Goal: Task Accomplishment & Management: Manage account settings

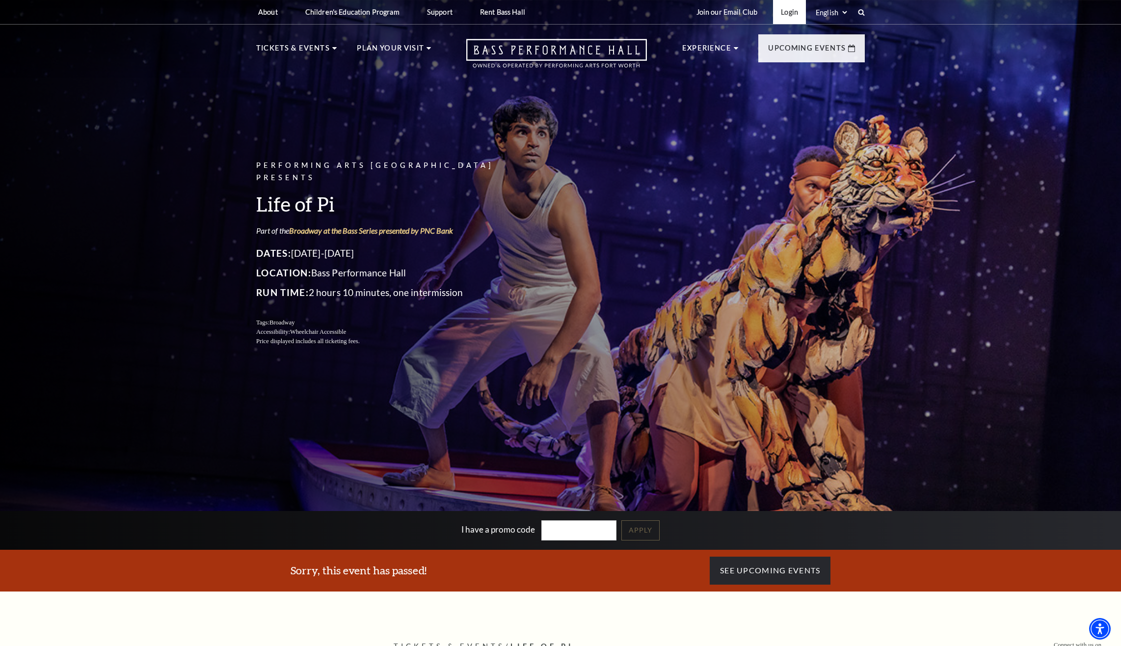
click at [791, 14] on link "Login" at bounding box center [789, 12] width 33 height 24
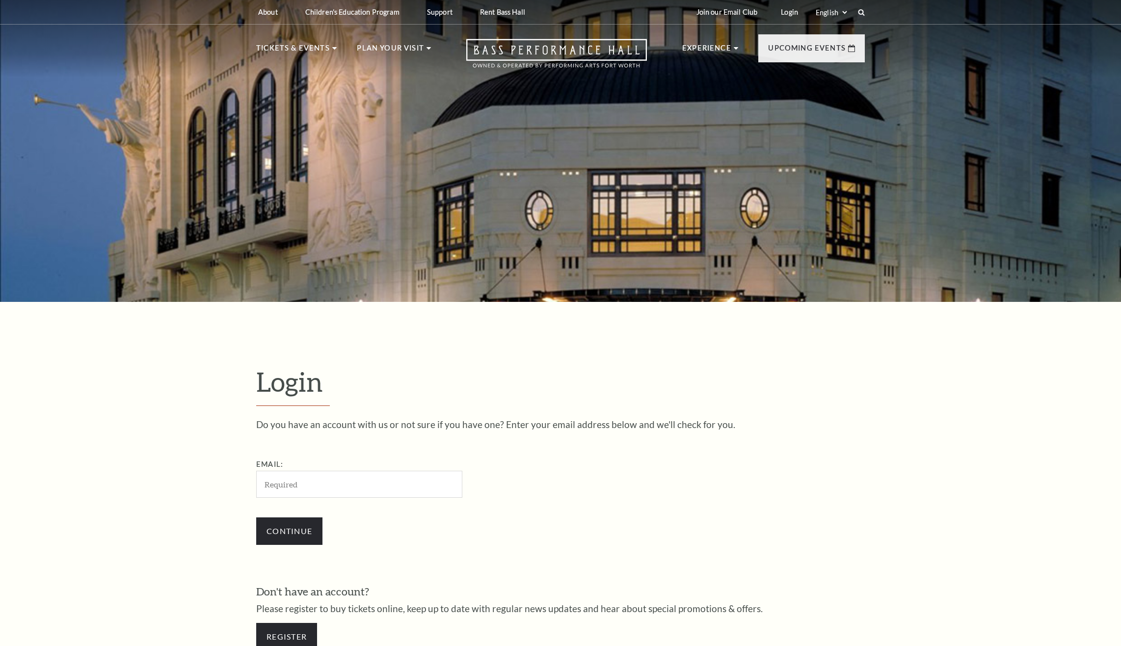
type input "murphy.patrick@hotmail.com"
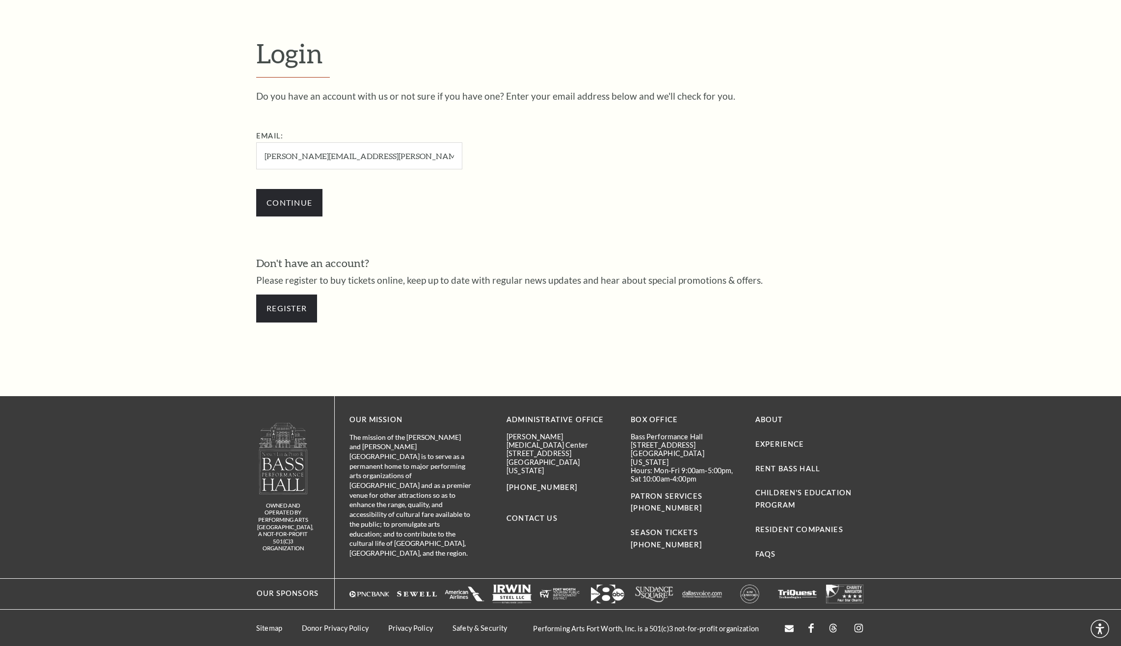
scroll to position [330, 0]
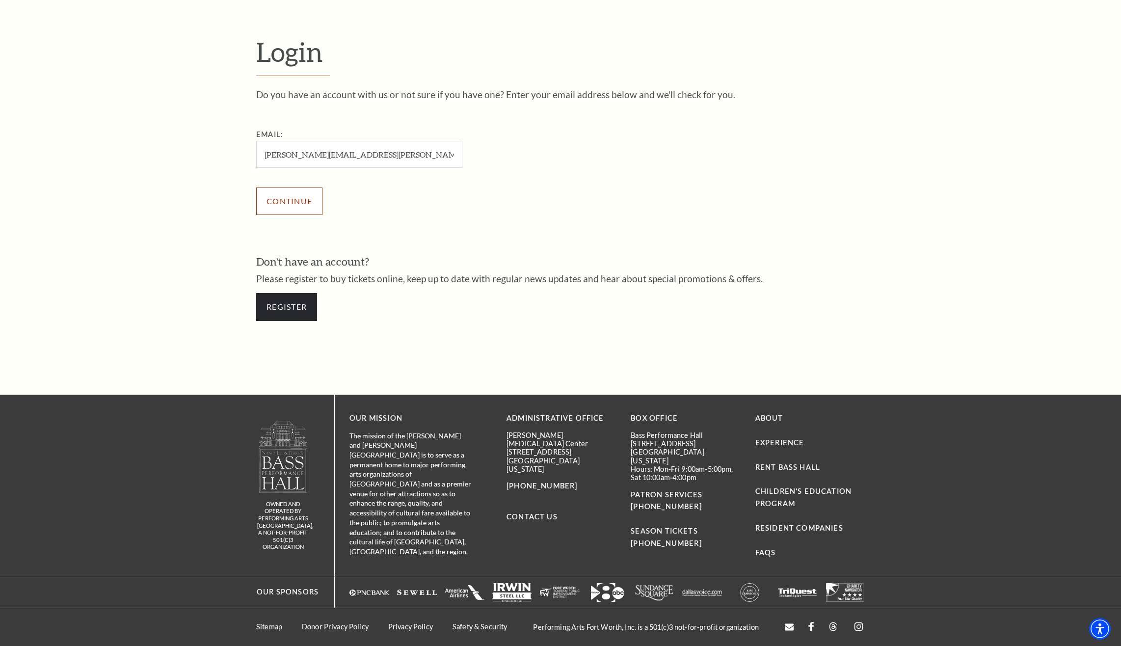
click at [310, 202] on input "Continue" at bounding box center [289, 200] width 66 height 27
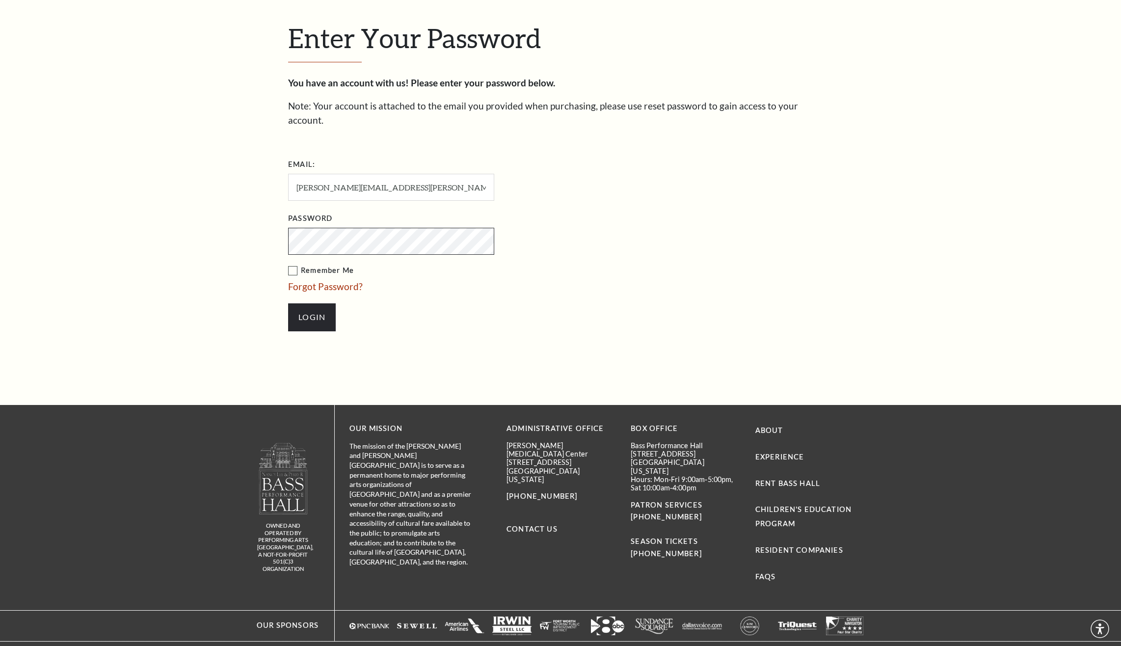
scroll to position [375, 0]
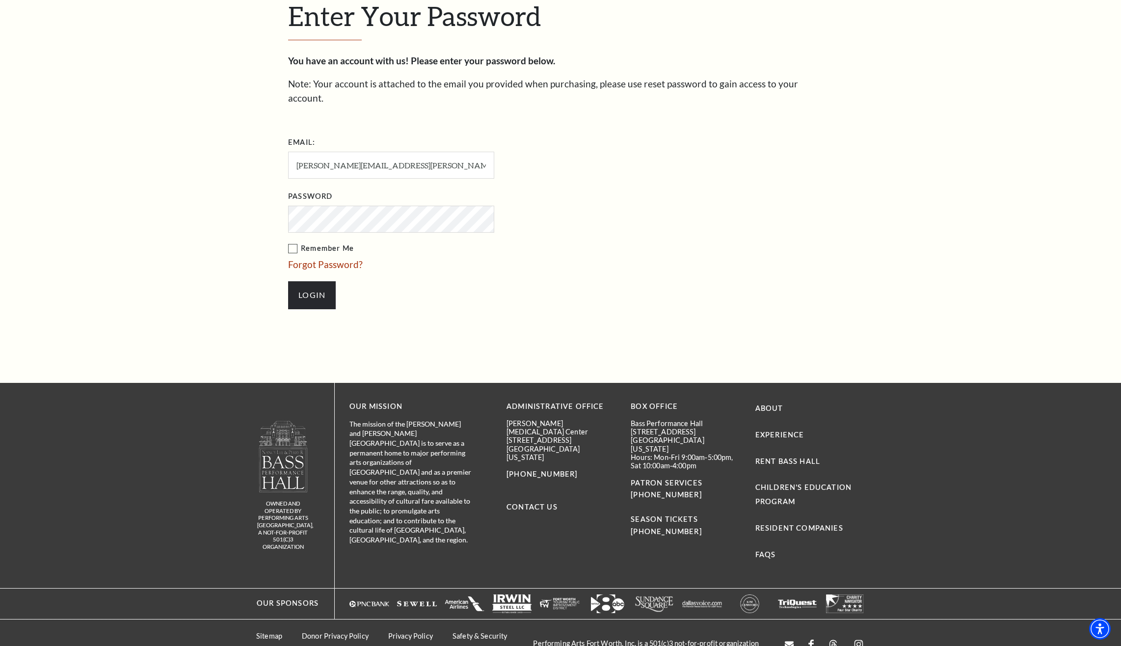
click at [293, 242] on label "Remember Me" at bounding box center [440, 248] width 304 height 12
click at [0, 0] on input "Remember Me" at bounding box center [0, 0] width 0 height 0
click at [317, 281] on input "Login" at bounding box center [312, 294] width 48 height 27
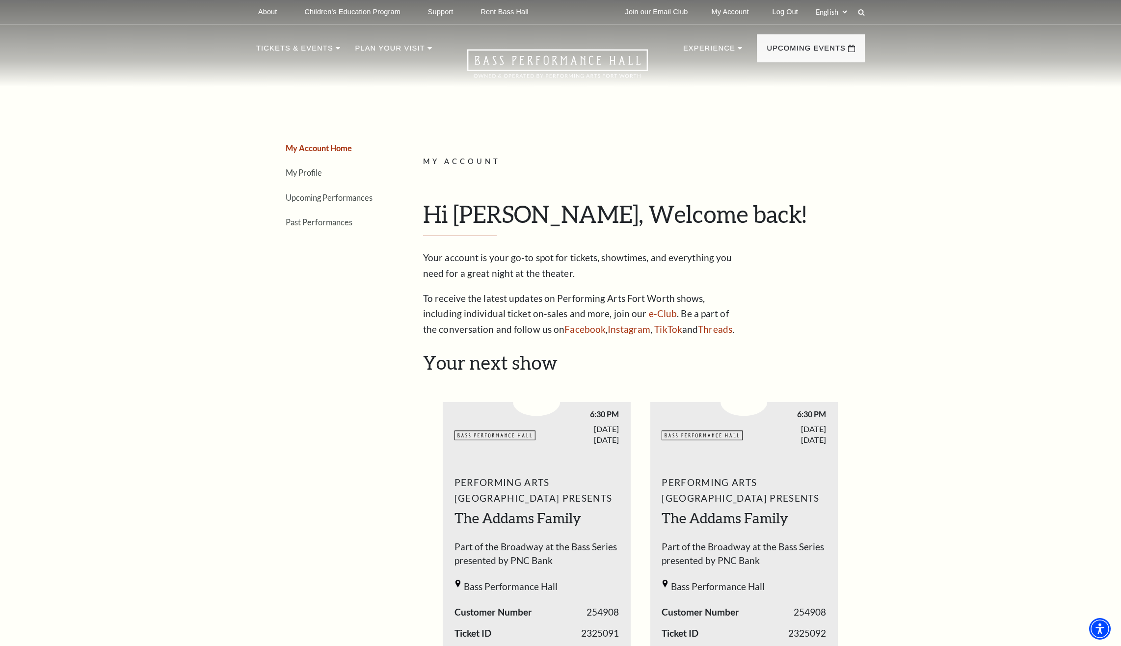
click at [322, 179] on li "My Profile" at bounding box center [336, 172] width 101 height 14
click at [311, 174] on link "My Profile" at bounding box center [304, 172] width 36 height 9
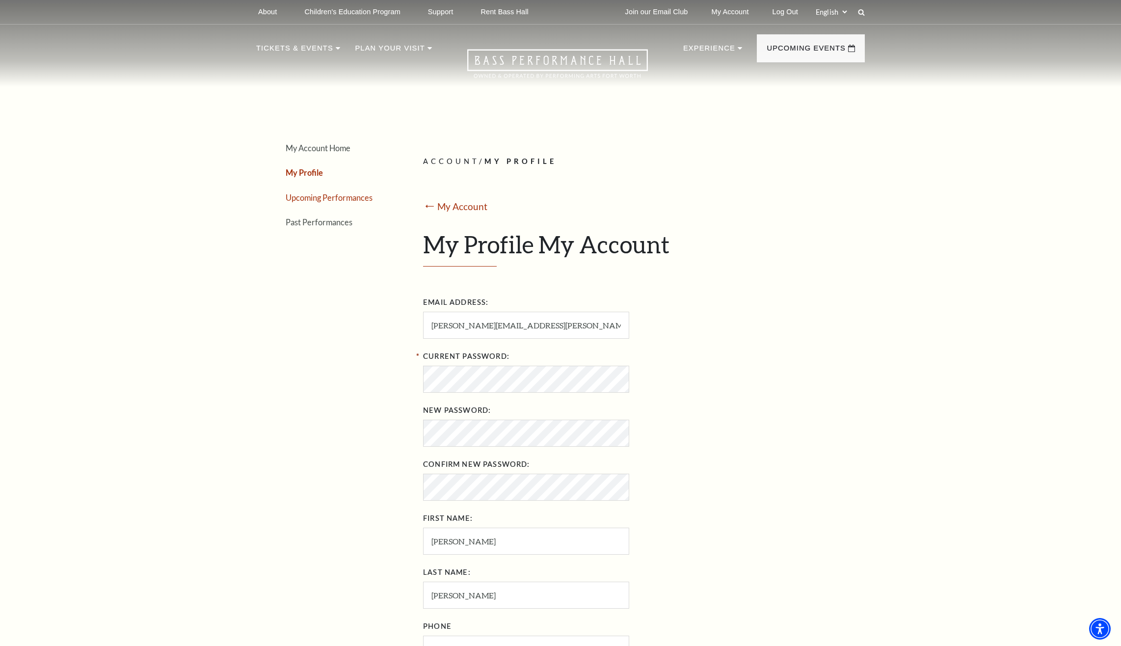
click at [318, 195] on link "Upcoming Performances" at bounding box center [329, 197] width 87 height 9
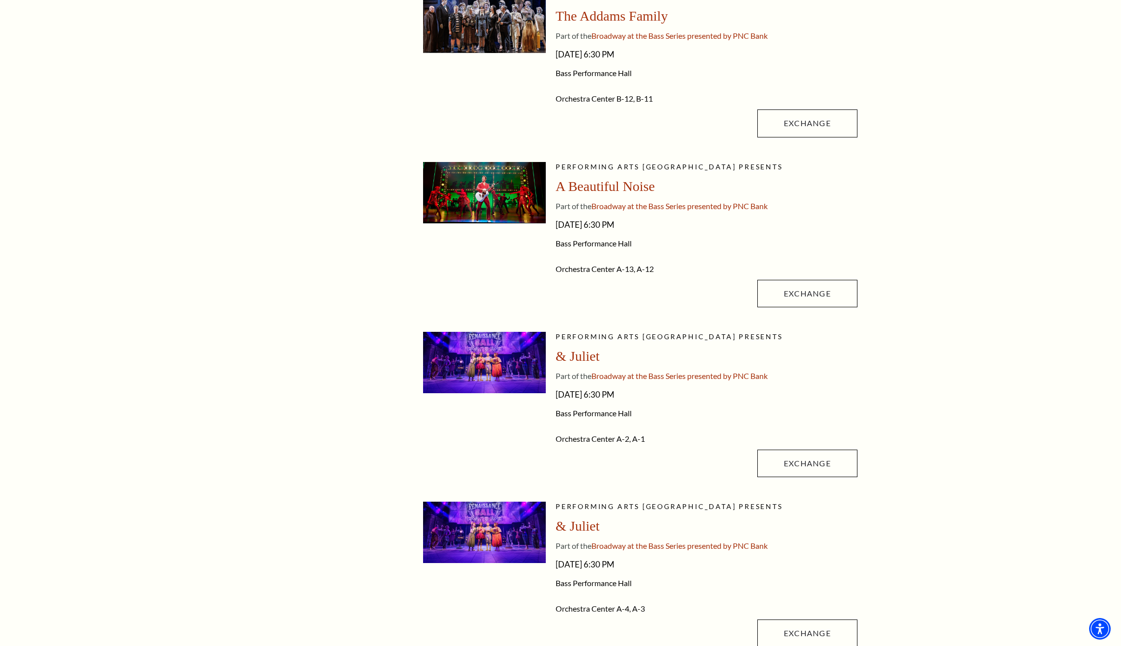
scroll to position [294, 0]
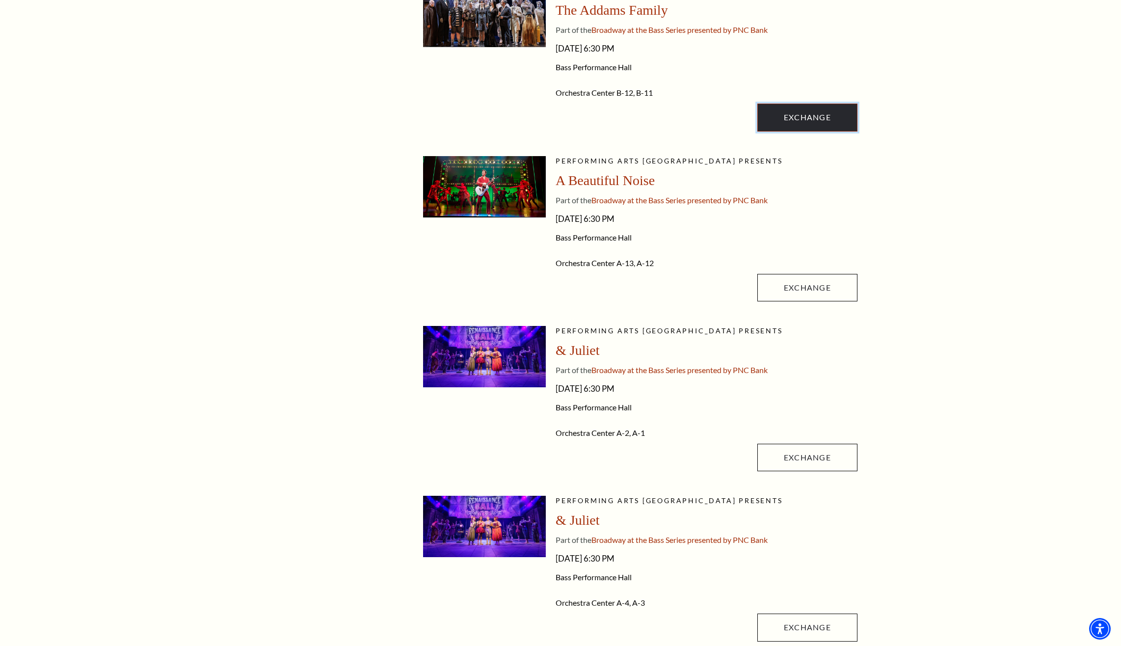
click at [841, 117] on link "Exchange" at bounding box center [807, 117] width 100 height 27
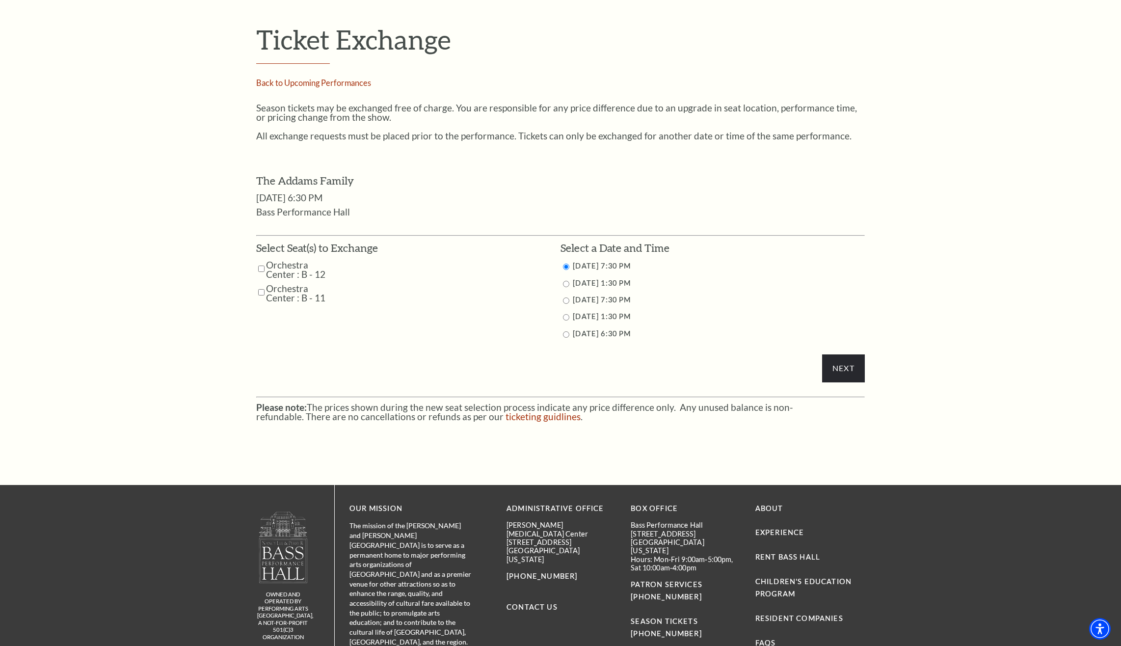
scroll to position [393, 0]
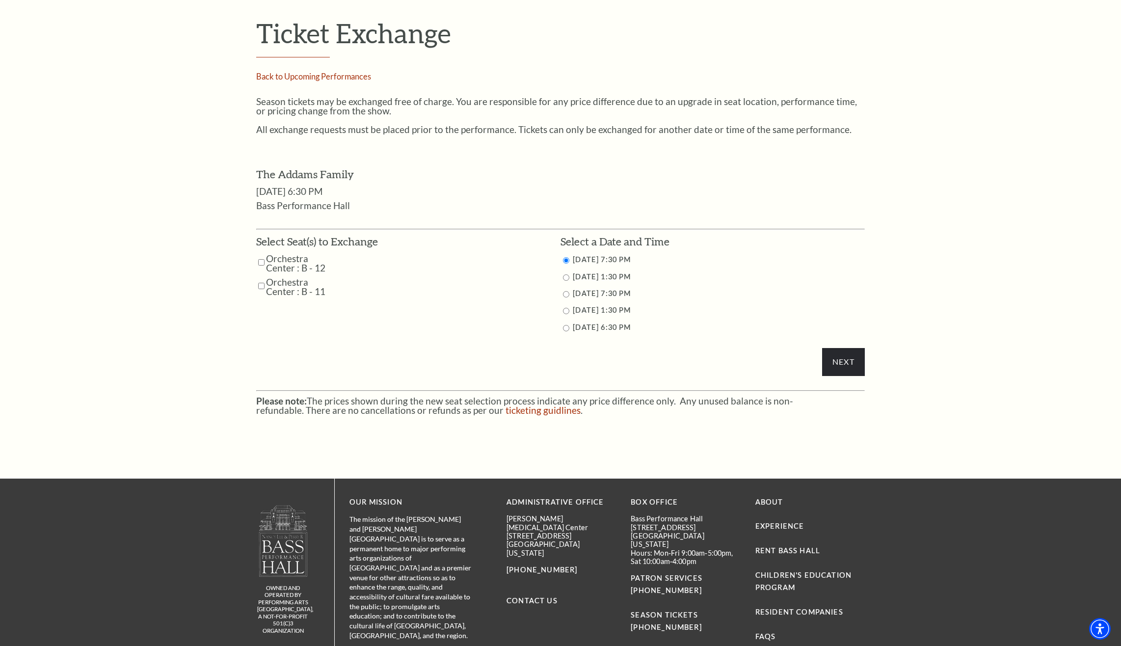
click at [565, 327] on input "10/26/2025 6:30 PM" at bounding box center [566, 328] width 6 height 6
radio input "true"
click at [259, 287] on input "Orchestra Center : B - 11" at bounding box center [261, 285] width 6 height 17
checkbox input "true"
click at [260, 262] on input "Orchestra Center : B - 12" at bounding box center [261, 262] width 6 height 17
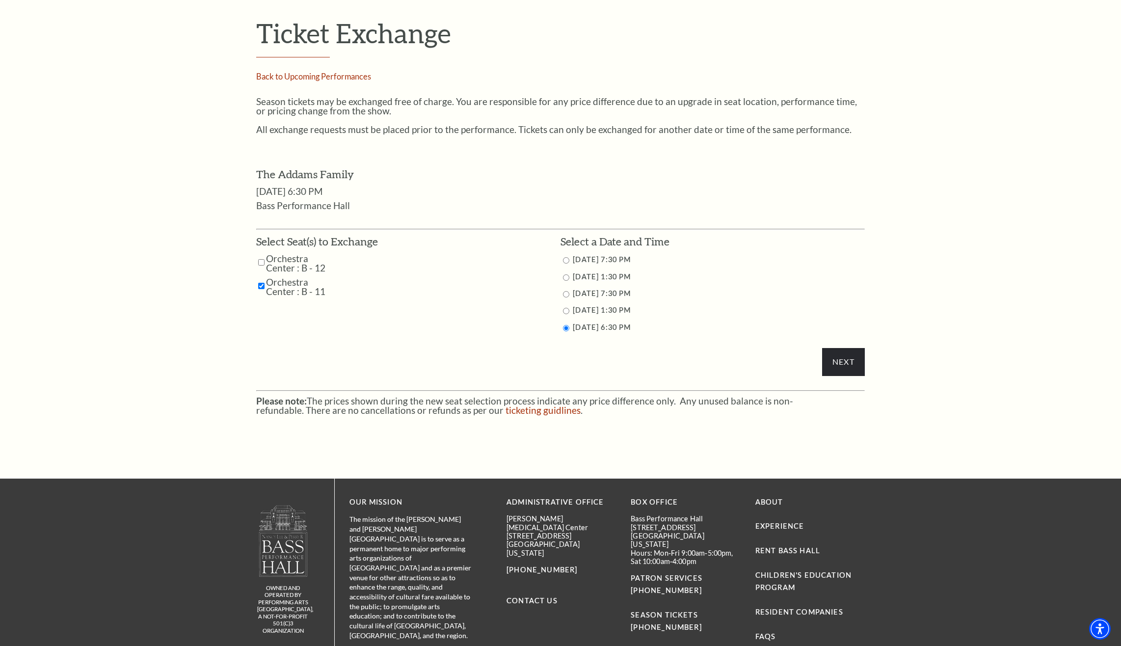
checkbox input "true"
click at [846, 374] on input "Next" at bounding box center [843, 361] width 43 height 27
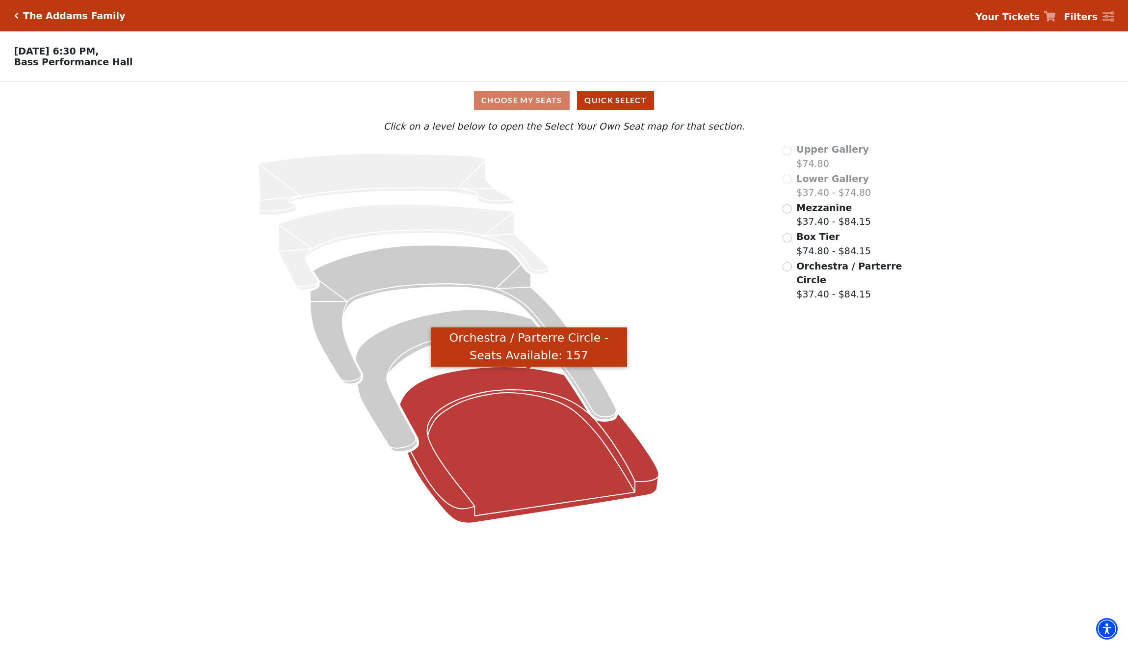
click at [598, 462] on icon "Orchestra / Parterre Circle - Seats Available: 157" at bounding box center [528, 445] width 259 height 157
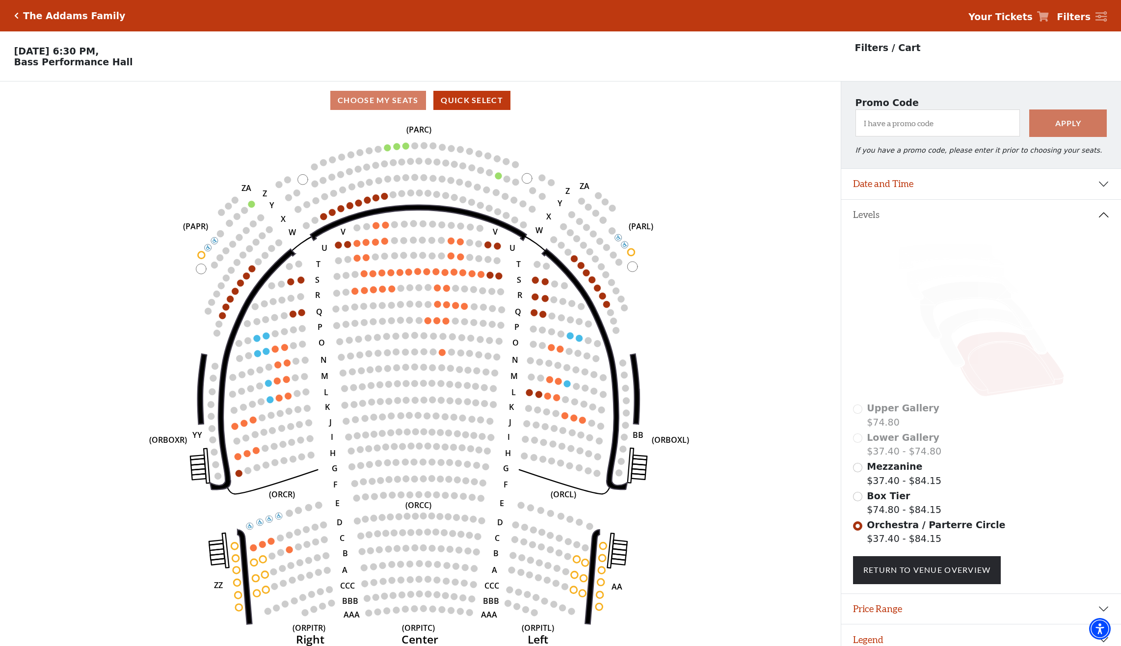
click at [14, 20] on div "The Addams Family" at bounding box center [69, 15] width 111 height 11
click at [16, 17] on icon "Click here to go back to filters" at bounding box center [16, 15] width 4 height 7
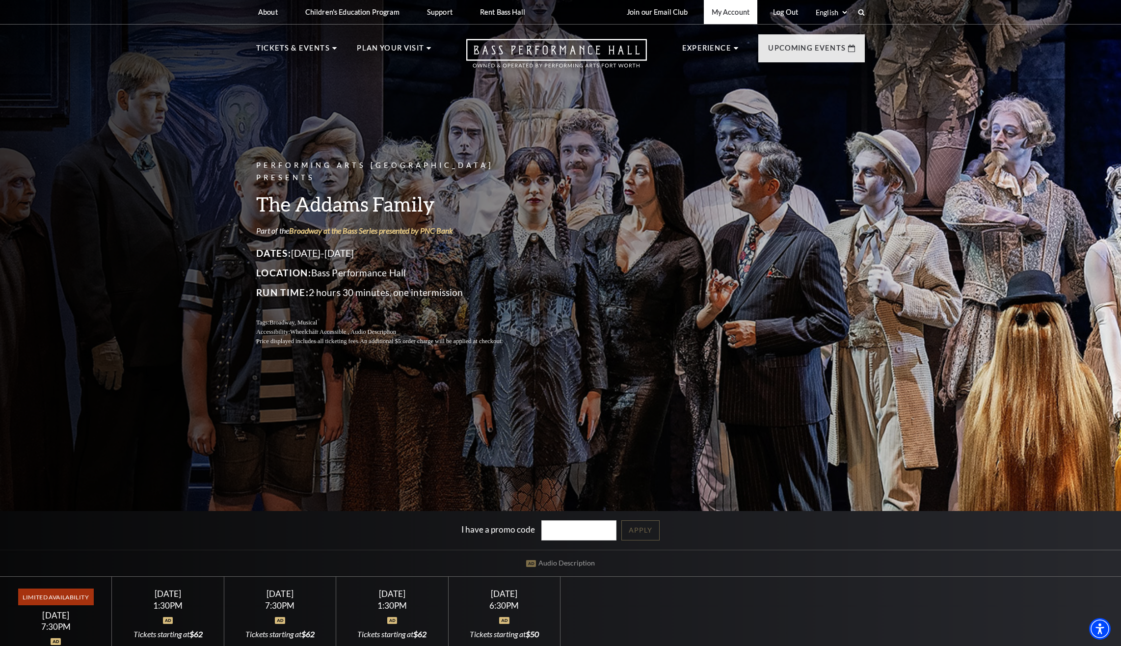
click at [731, 17] on link "My Account" at bounding box center [730, 12] width 53 height 24
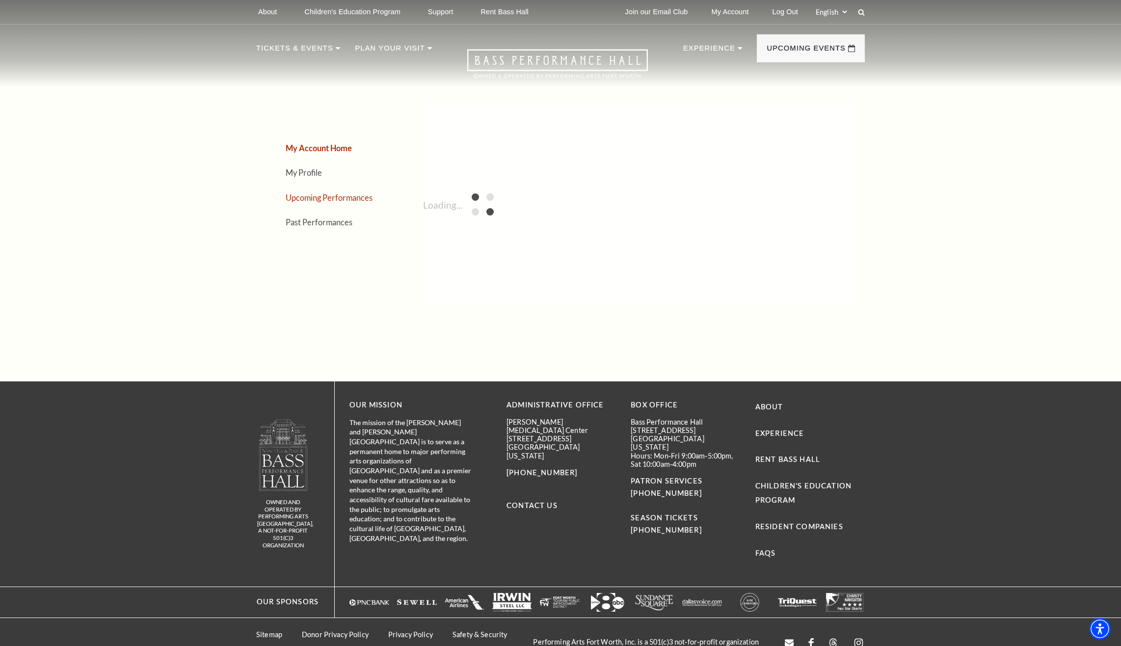
click at [343, 196] on link "Upcoming Performances" at bounding box center [329, 197] width 87 height 9
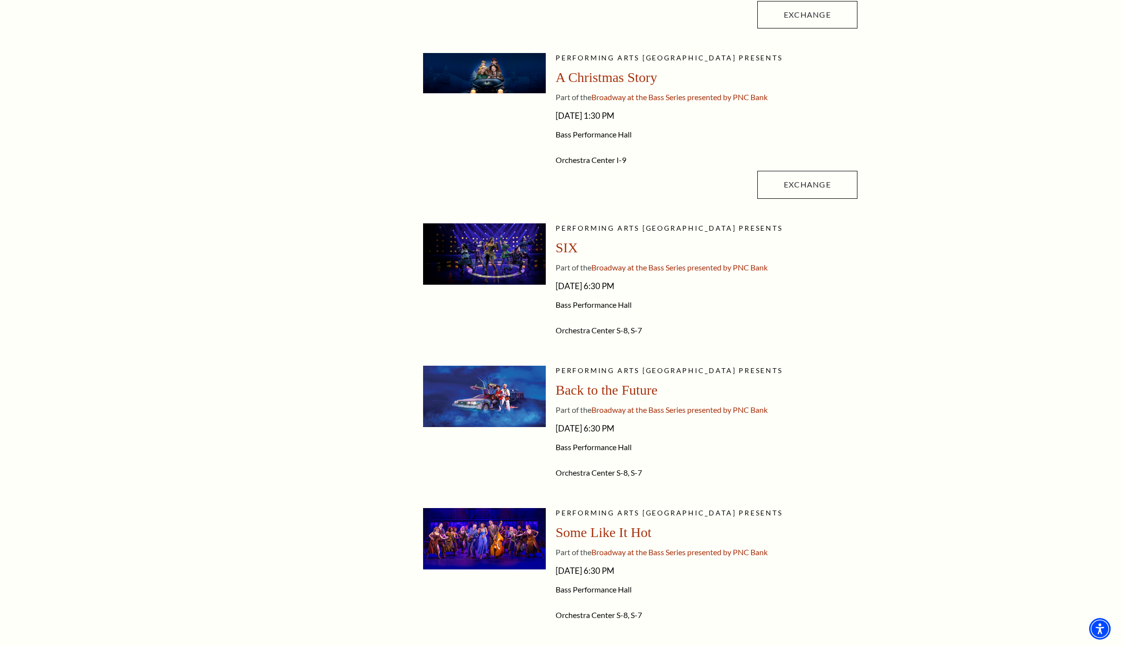
scroll to position [1080, 0]
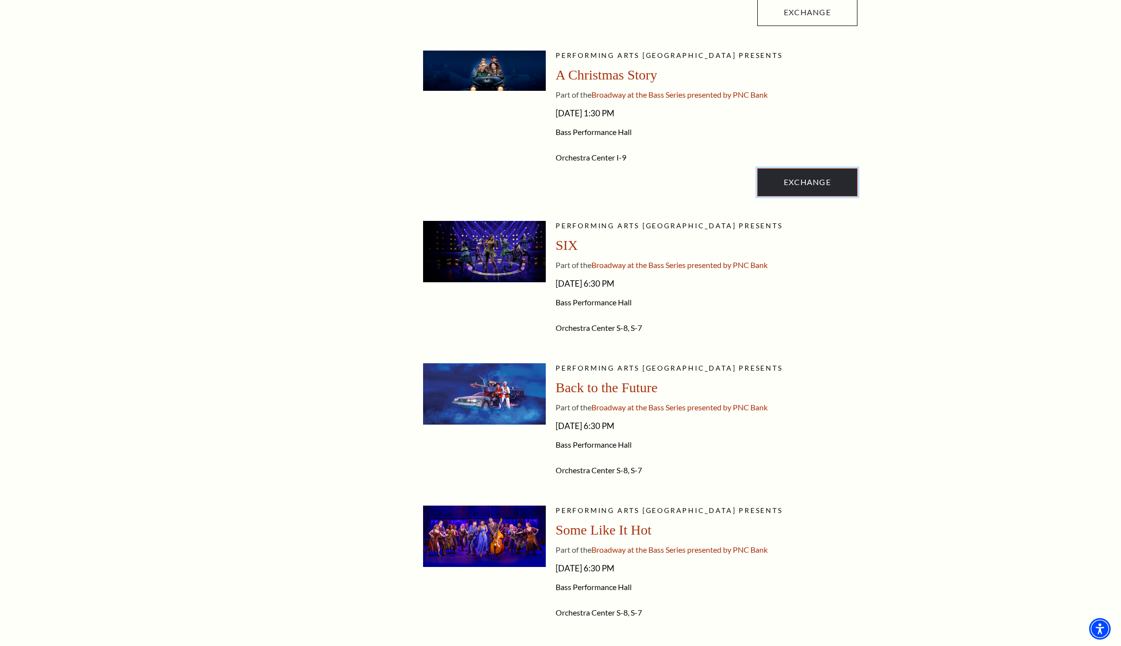
click at [809, 185] on link "Exchange" at bounding box center [807, 181] width 100 height 27
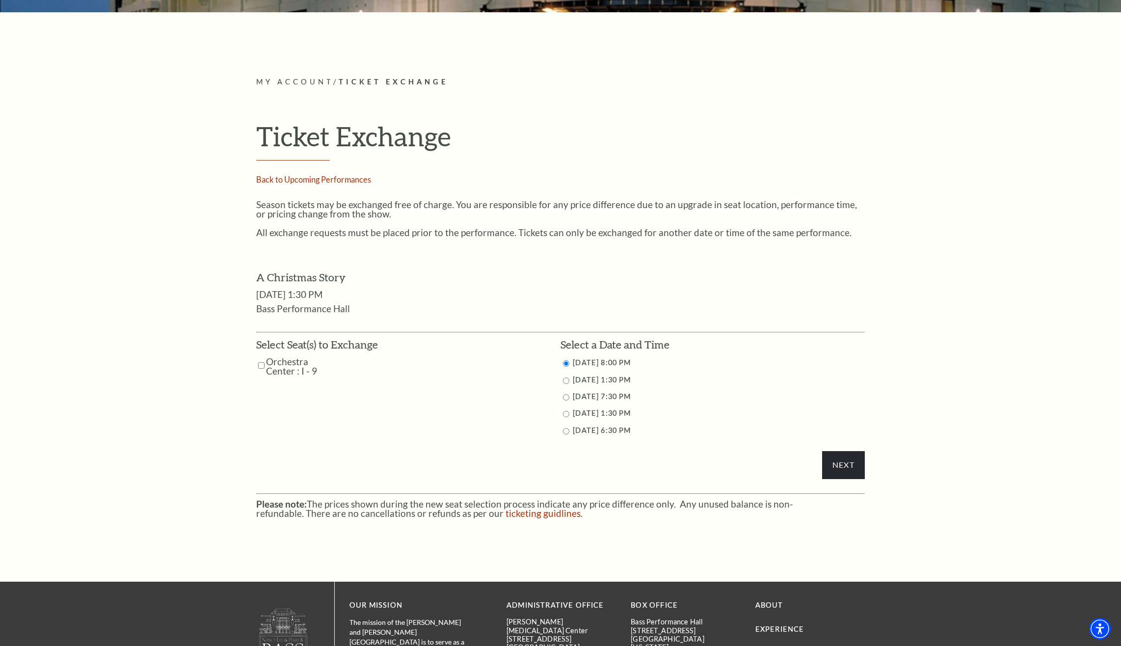
scroll to position [344, 0]
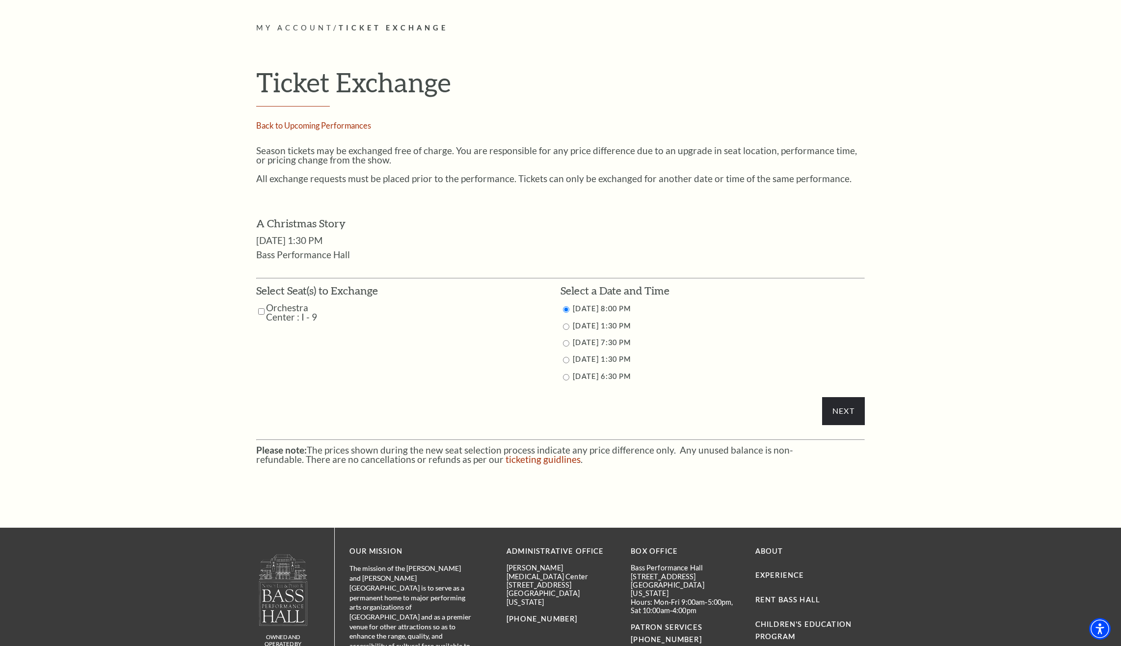
click at [260, 312] on input "Orchestra Center : I - 9" at bounding box center [261, 311] width 6 height 17
checkbox input "true"
click at [569, 364] on li "12/7/2025 1:30 PM" at bounding box center [712, 359] width 304 height 12
click at [568, 360] on input "12/7/2025 1:30 PM" at bounding box center [566, 360] width 6 height 6
radio input "true"
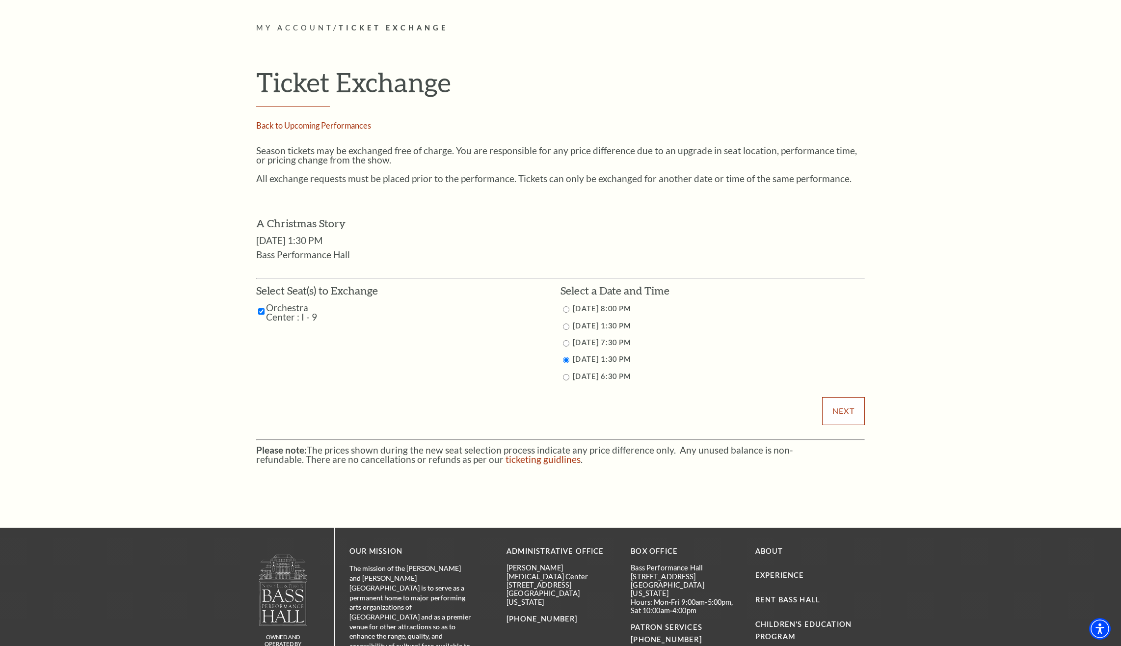
click at [844, 418] on input "Next" at bounding box center [843, 410] width 43 height 27
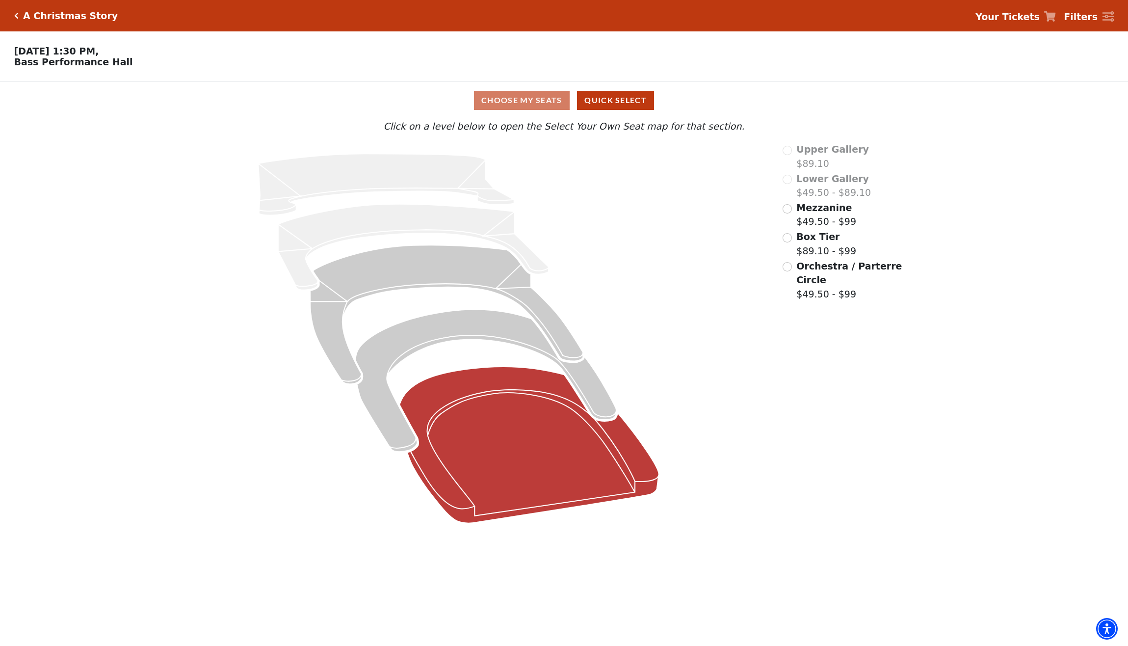
click at [583, 469] on icon "Orchestra / Parterre Circle - Seats Available: 128" at bounding box center [528, 445] width 259 height 157
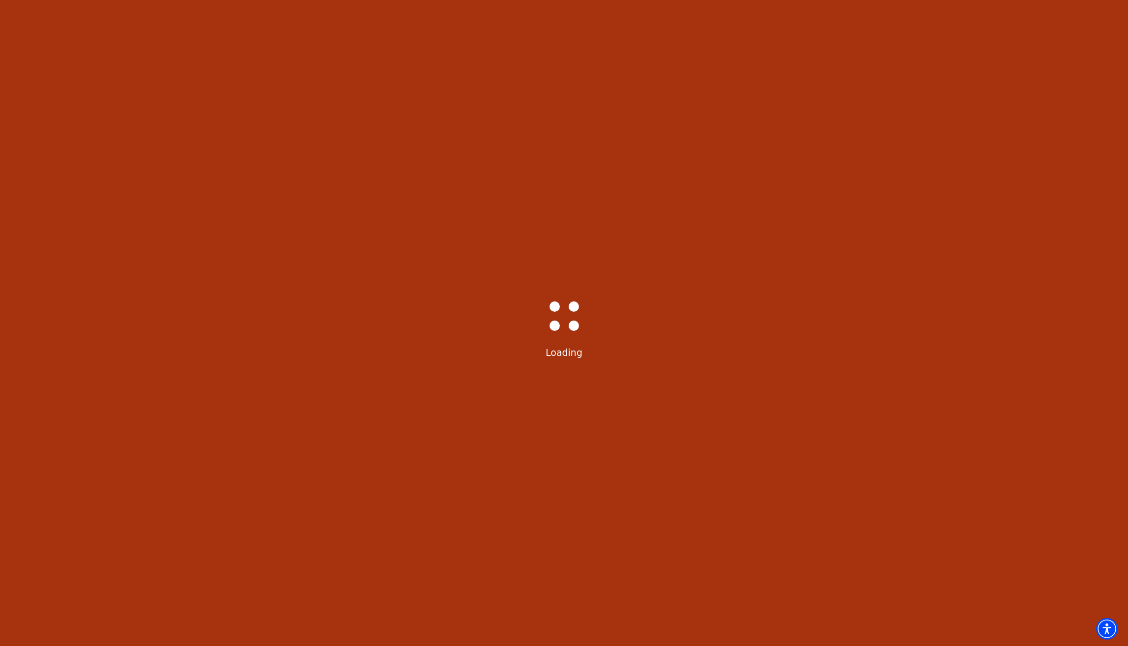
click at [583, 469] on div "Bass-Hall_Loader-Med-Gray Loading" at bounding box center [564, 323] width 1128 height 646
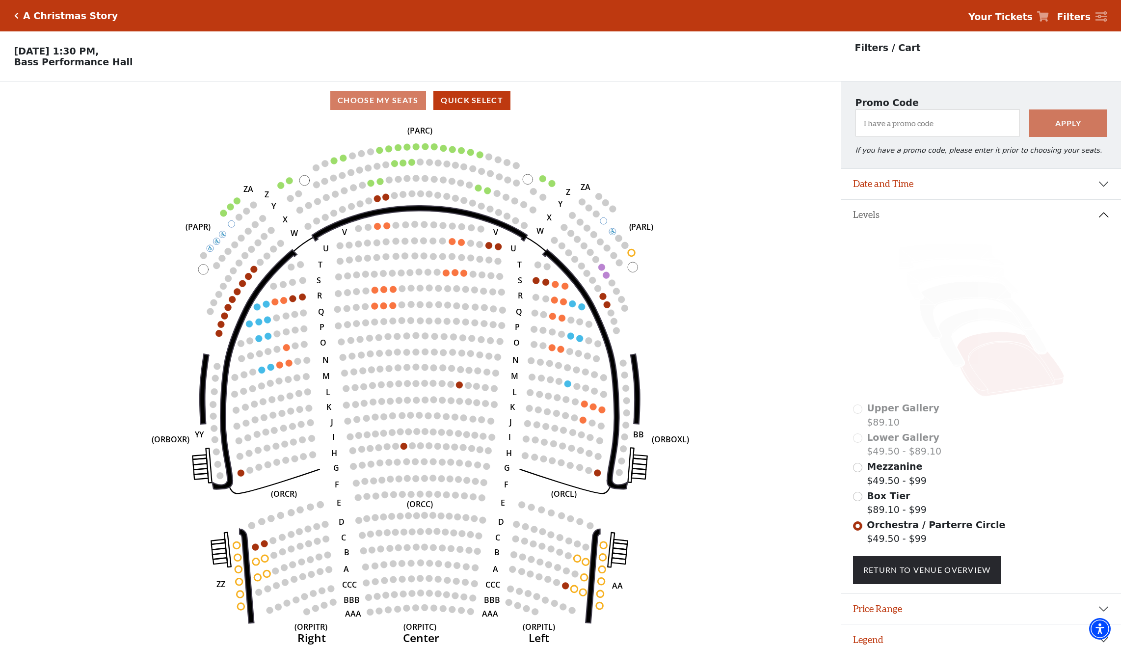
click at [17, 24] on div "A Christmas Story Your Tickets Filters" at bounding box center [560, 15] width 1121 height 31
click at [18, 20] on div "A Christmas Story" at bounding box center [66, 15] width 104 height 11
click at [18, 15] on icon "Click here to go back to filters" at bounding box center [16, 15] width 4 height 7
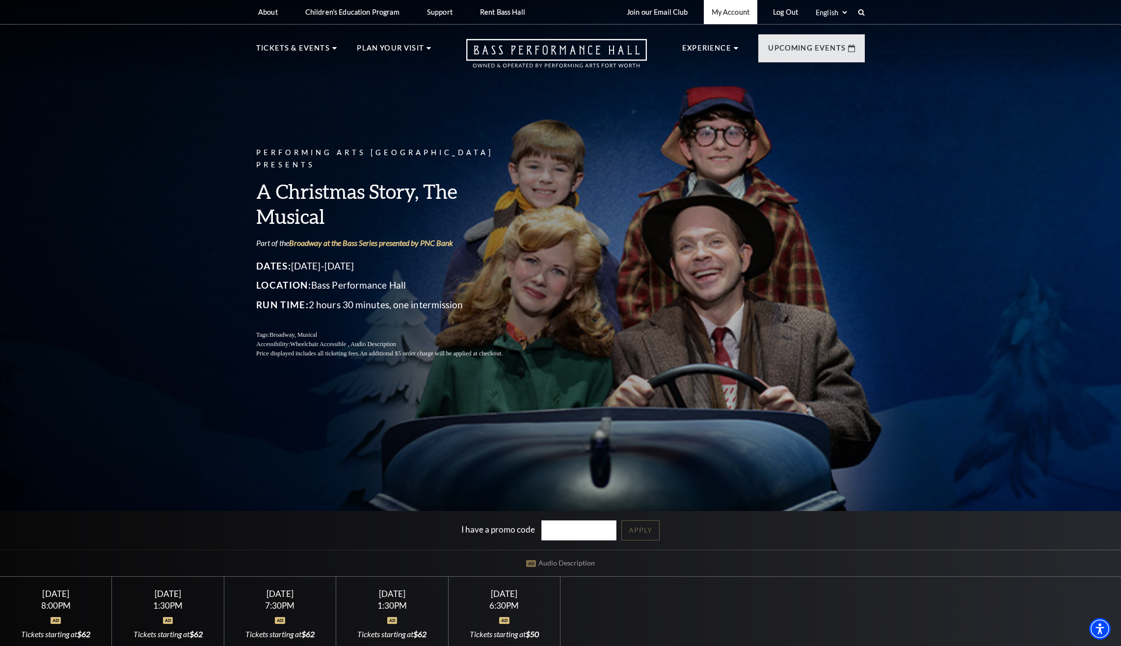
click at [731, 21] on link "My Account" at bounding box center [730, 12] width 53 height 24
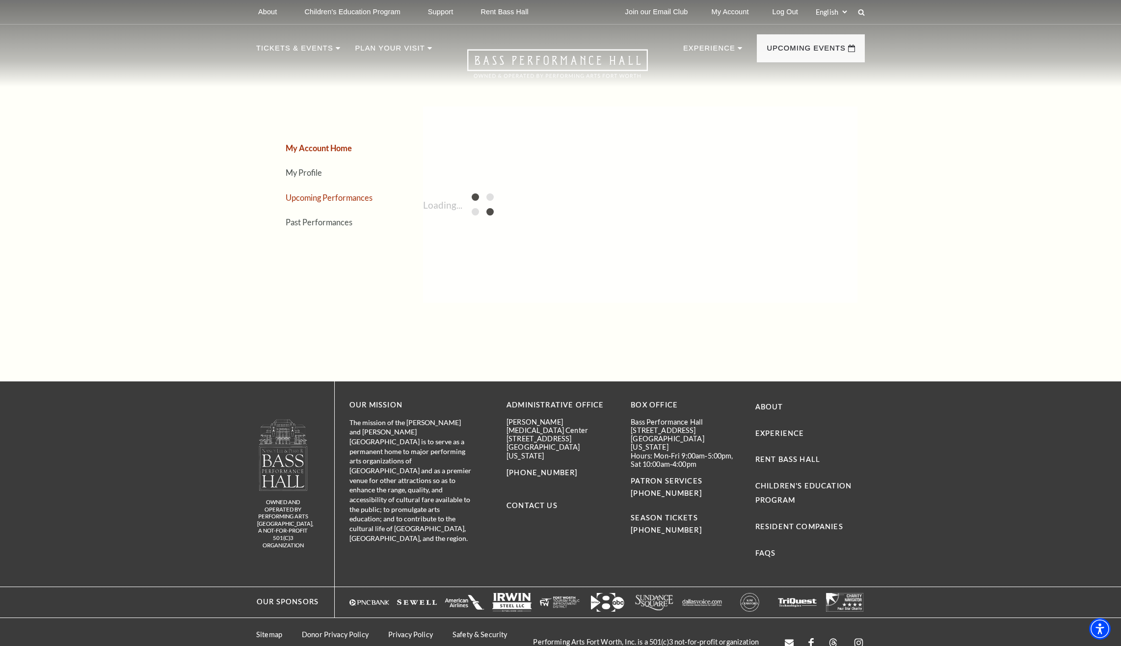
click at [322, 196] on link "Upcoming Performances" at bounding box center [329, 197] width 87 height 9
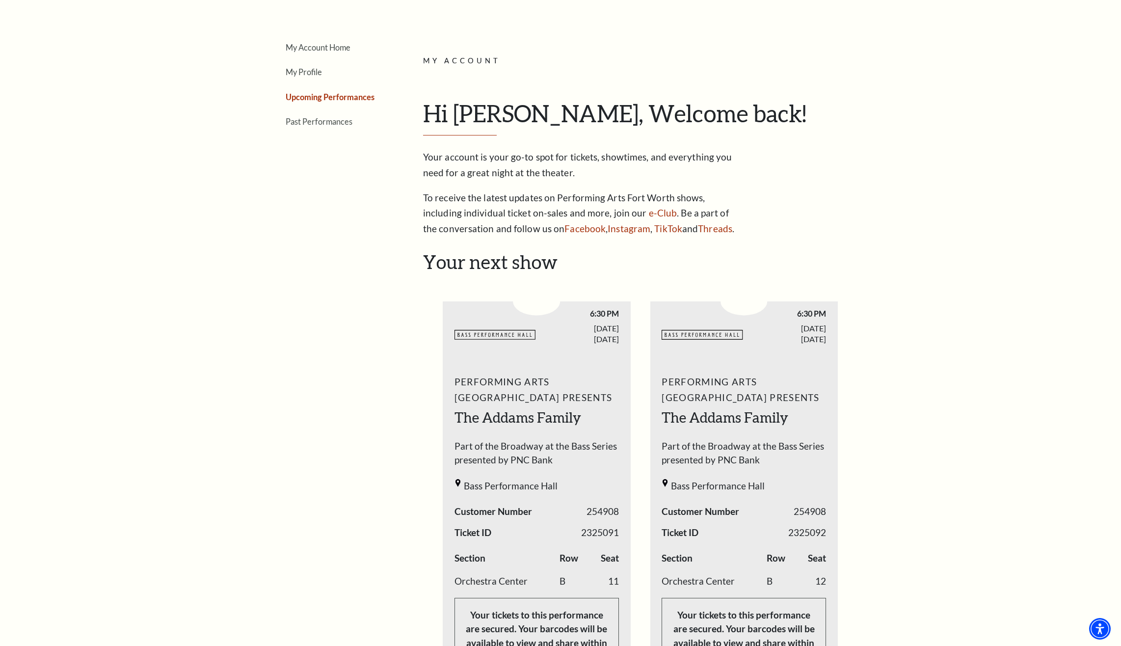
scroll to position [98, 0]
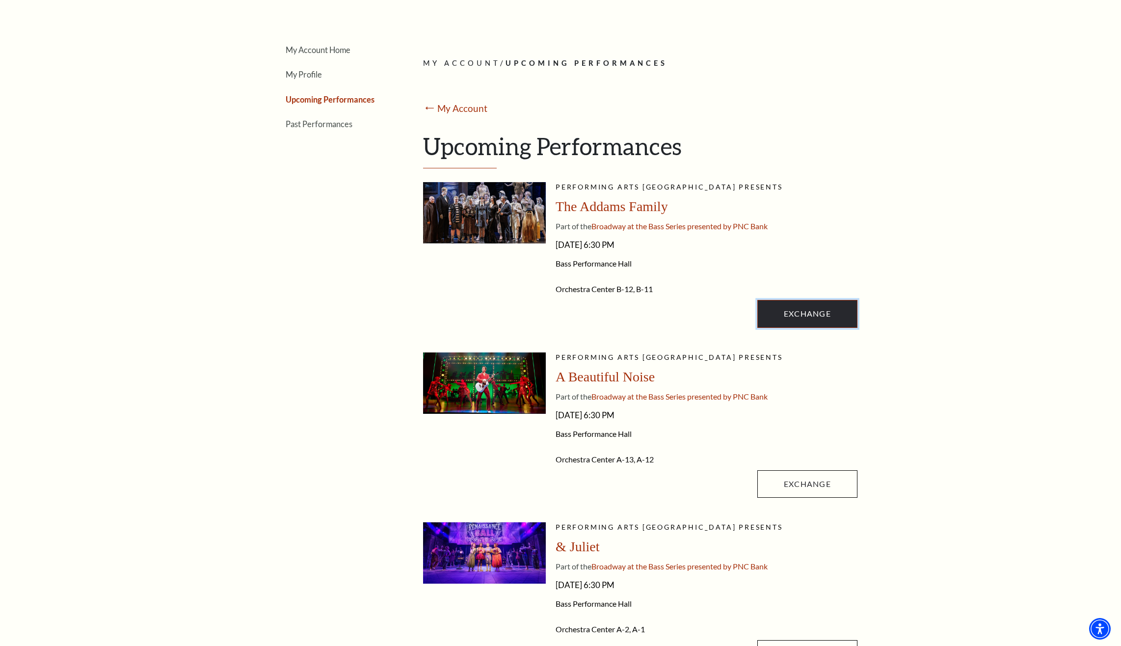
click at [821, 315] on link "Exchange" at bounding box center [807, 313] width 100 height 27
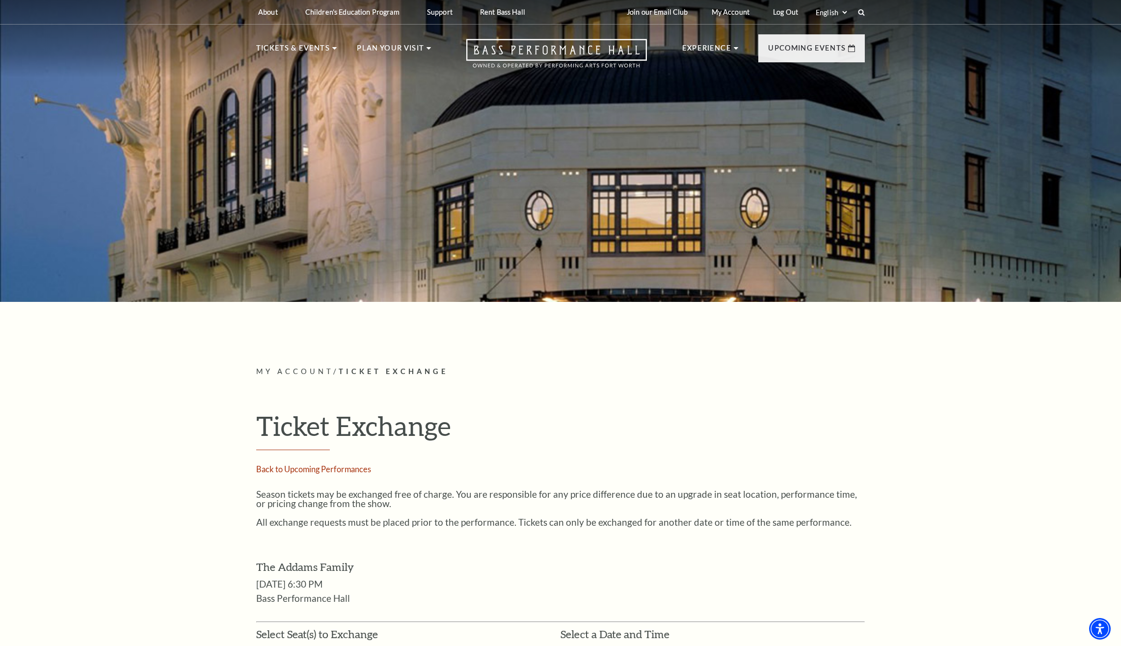
scroll to position [393, 0]
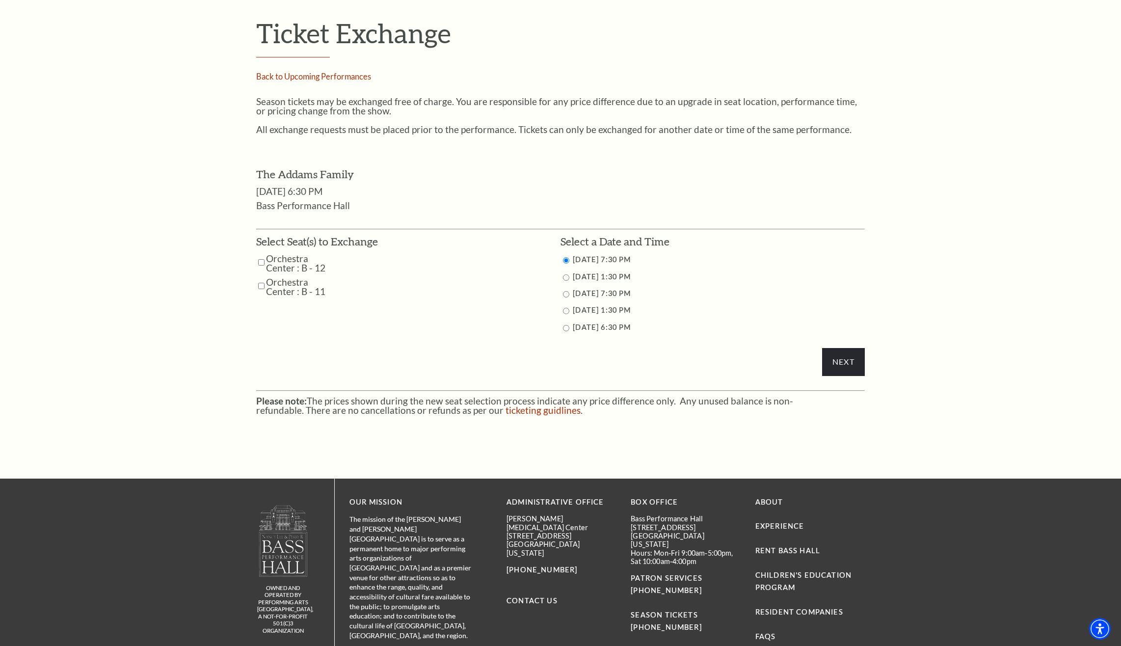
click at [260, 286] on input "Orchestra Center : B - 11" at bounding box center [261, 285] width 6 height 17
checkbox input "true"
click at [262, 260] on input "Orchestra Center : B - 12" at bounding box center [261, 262] width 6 height 17
click at [259, 262] on input "Orchestra Center : B - 12" at bounding box center [261, 262] width 6 height 17
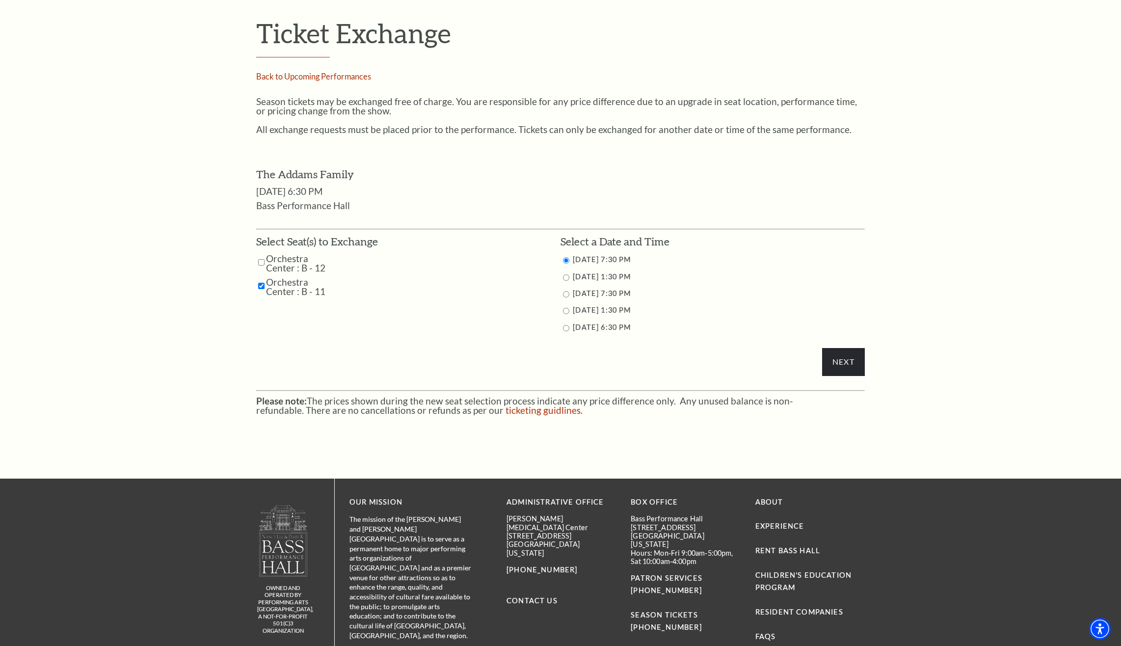
checkbox input "true"
click at [562, 315] on li "10/26/2025 1:30 PM" at bounding box center [712, 310] width 304 height 12
drag, startPoint x: 562, startPoint y: 315, endPoint x: 565, endPoint y: 328, distance: 13.6
click at [565, 328] on input "10/26/2025 6:30 PM" at bounding box center [566, 328] width 6 height 6
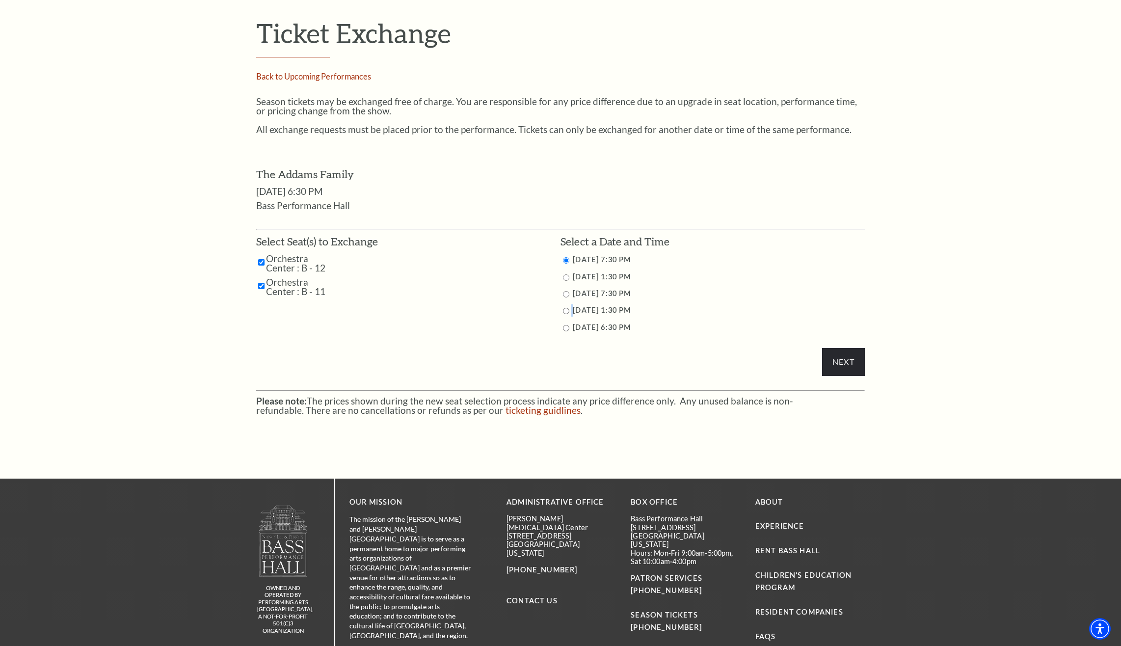
radio input "true"
click at [836, 375] on input "Next" at bounding box center [843, 361] width 43 height 27
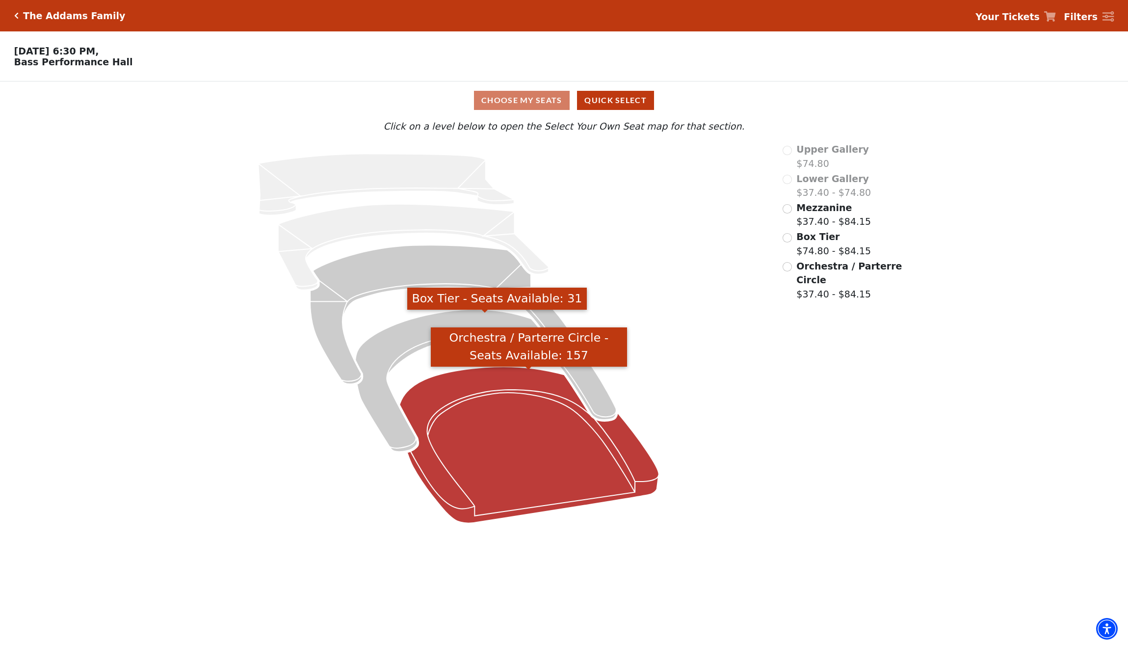
click at [592, 463] on icon "Orchestra / Parterre Circle - Seats Available: 157" at bounding box center [528, 445] width 259 height 157
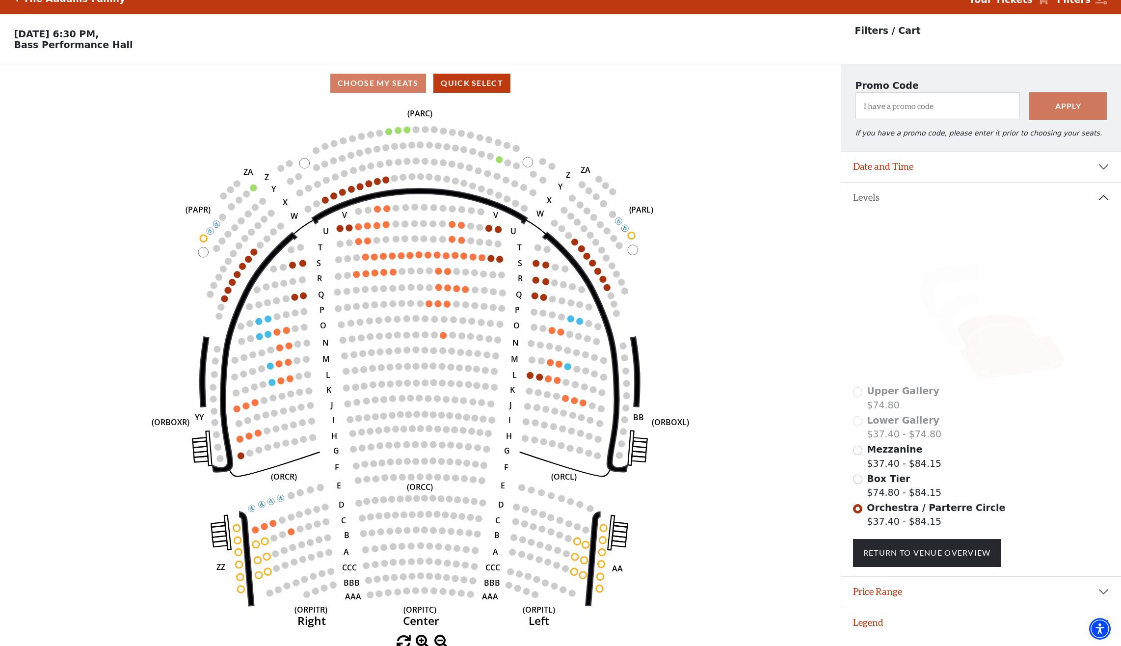
scroll to position [24, 0]
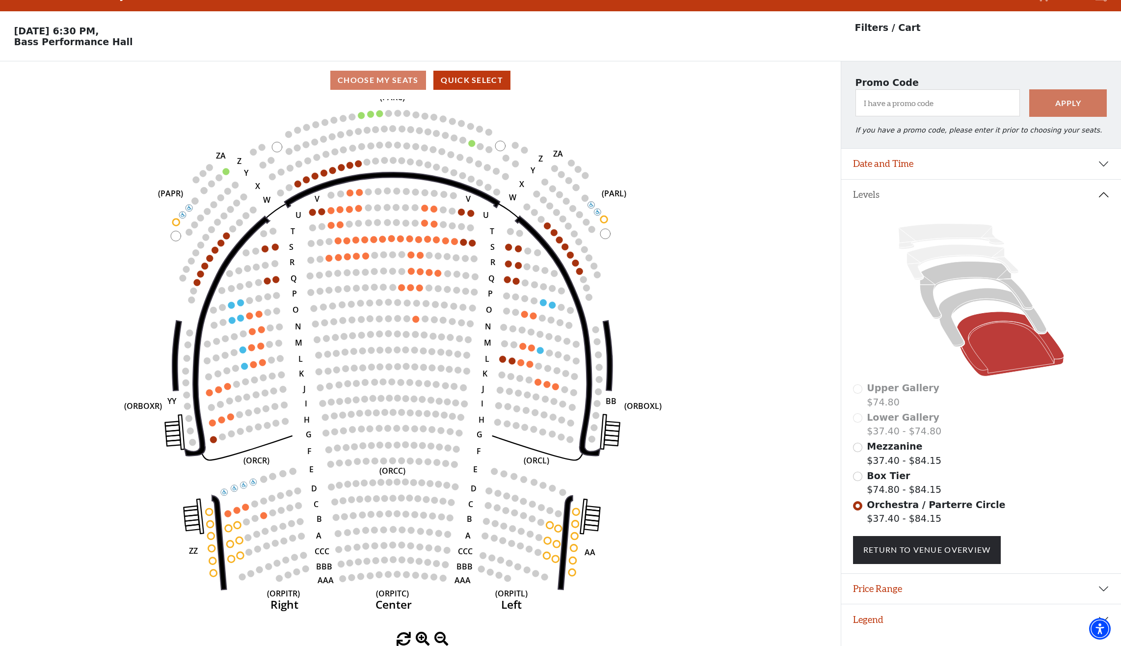
drag, startPoint x: 507, startPoint y: 487, endPoint x: 502, endPoint y: 486, distance: 5.1
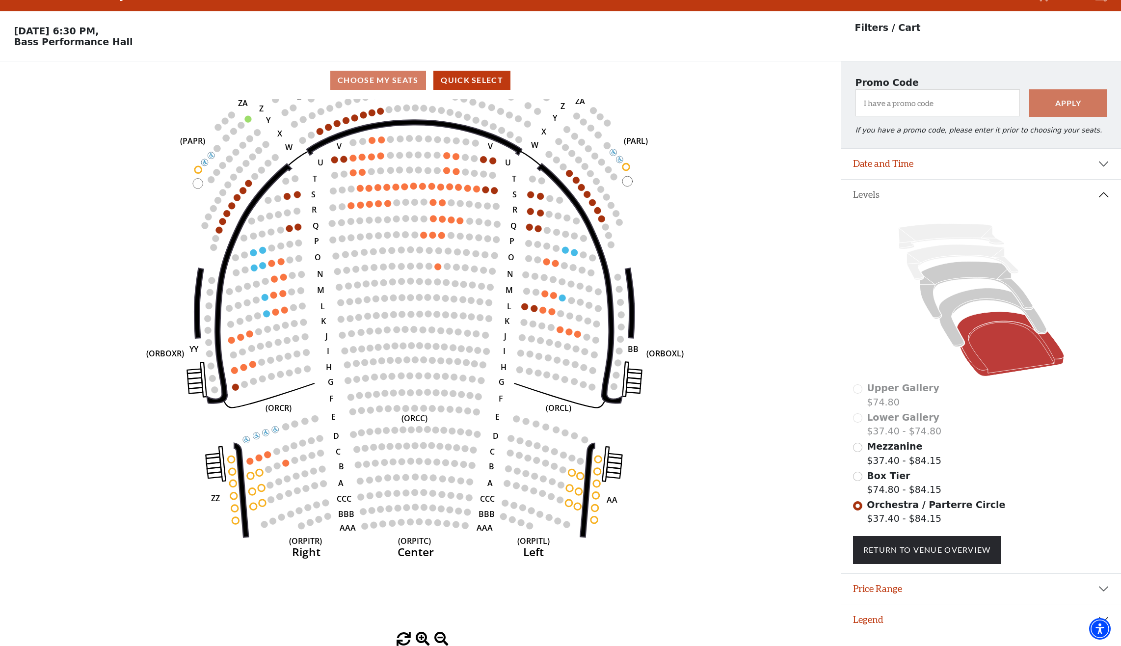
drag, startPoint x: 502, startPoint y: 486, endPoint x: 459, endPoint y: 406, distance: 90.5
click at [459, 406] on use "Seat Selected" at bounding box center [459, 410] width 8 height 8
